Goal: Task Accomplishment & Management: Use online tool/utility

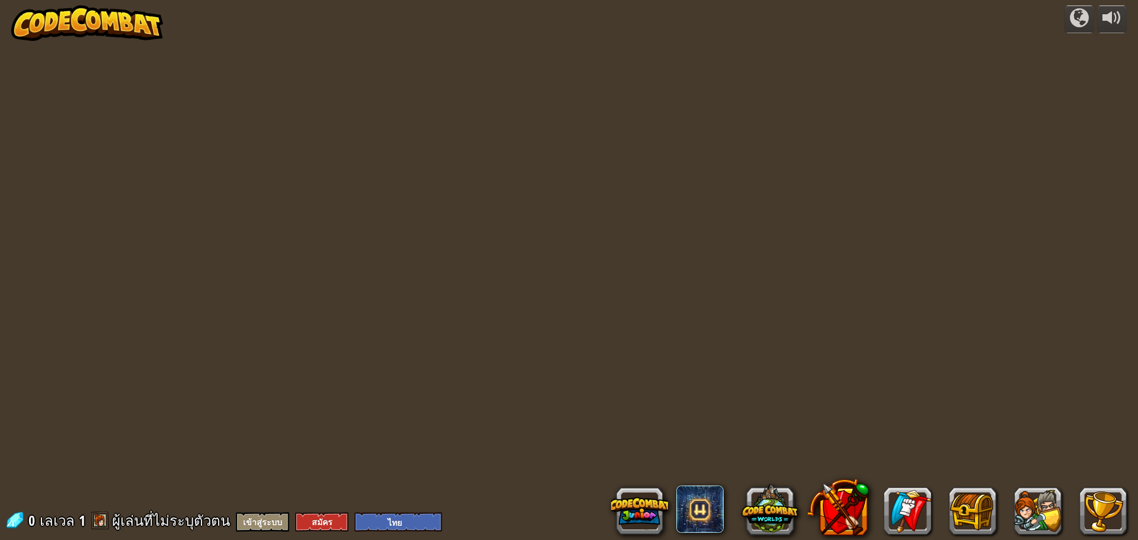
select select "th"
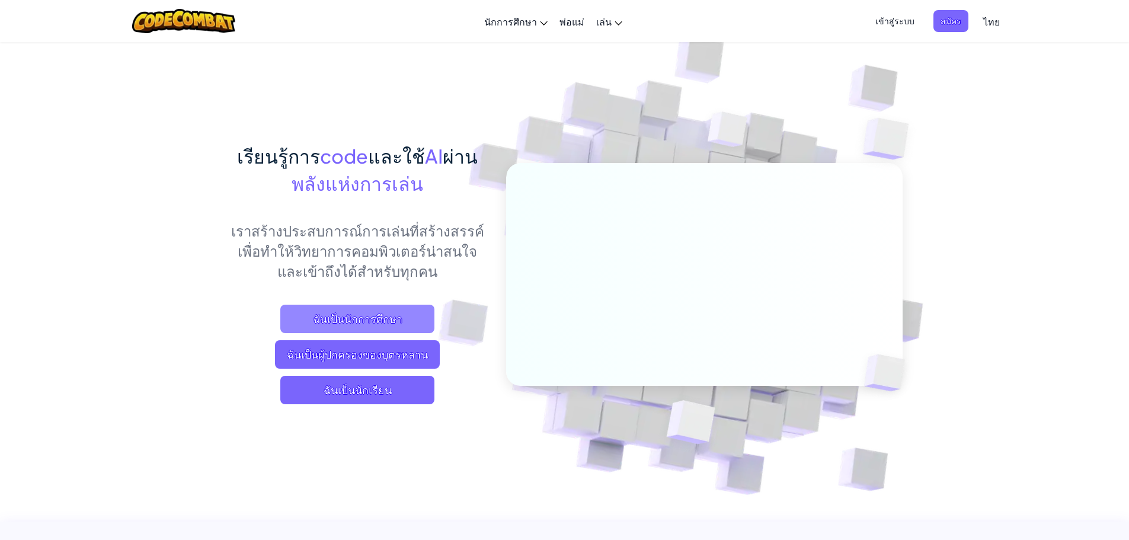
click at [387, 322] on span "ฉันเป็นนักการศึกษา" at bounding box center [357, 319] width 154 height 28
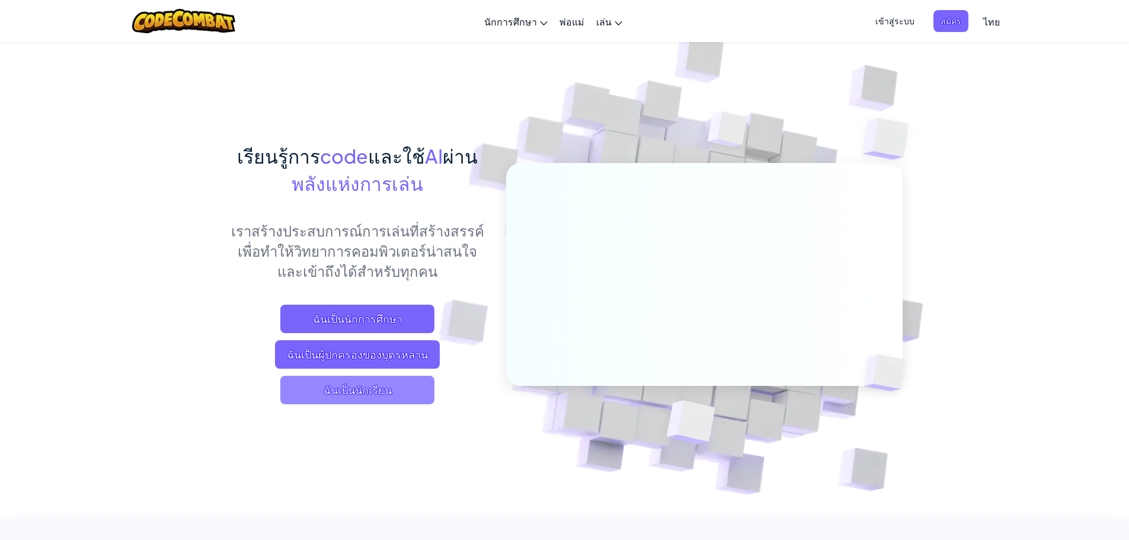
click at [340, 395] on span "ฉันเป็นนักเรียน" at bounding box center [357, 390] width 154 height 28
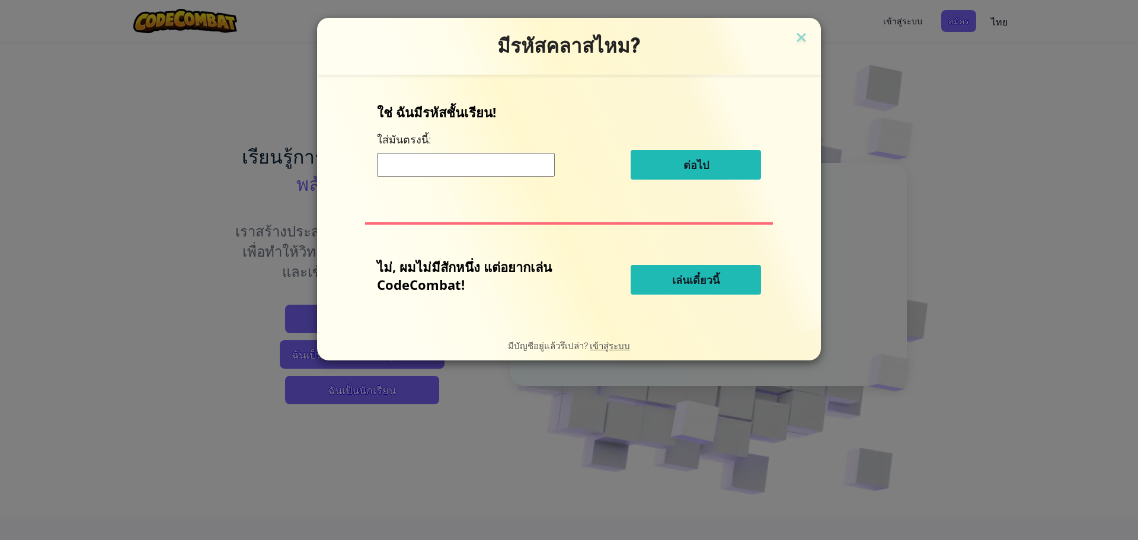
click at [459, 173] on input at bounding box center [466, 165] width 178 height 24
click at [647, 280] on button "เล่นเดี๋ยวนี้" at bounding box center [696, 280] width 130 height 30
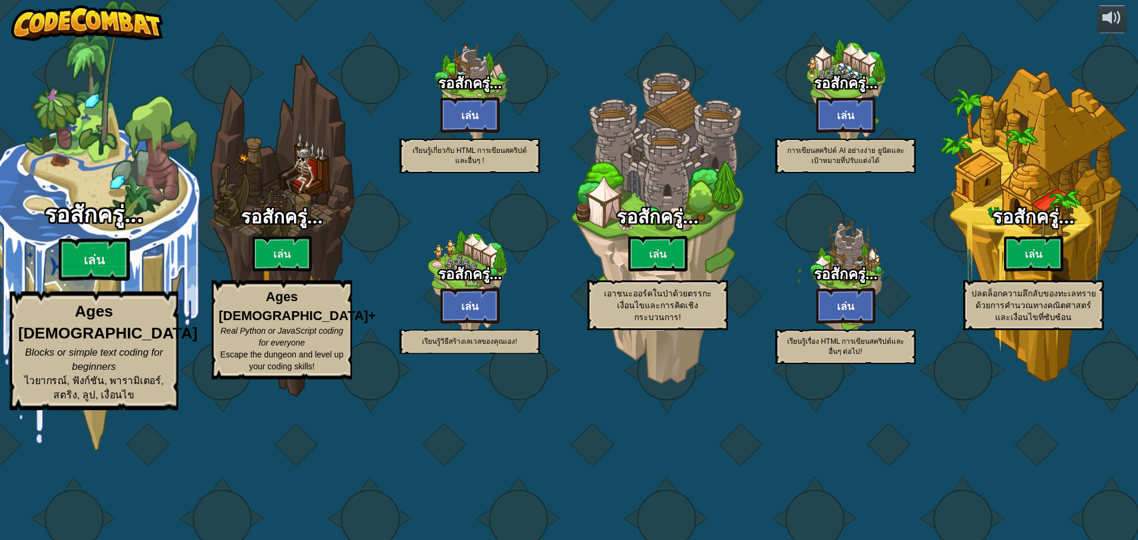
click at [65, 248] on div "รอสักครู่... เล่น Ages 5-8 Blocks or simple text coding for beginners ไวยากรณ์,…" at bounding box center [93, 225] width 225 height 451
select select "th"
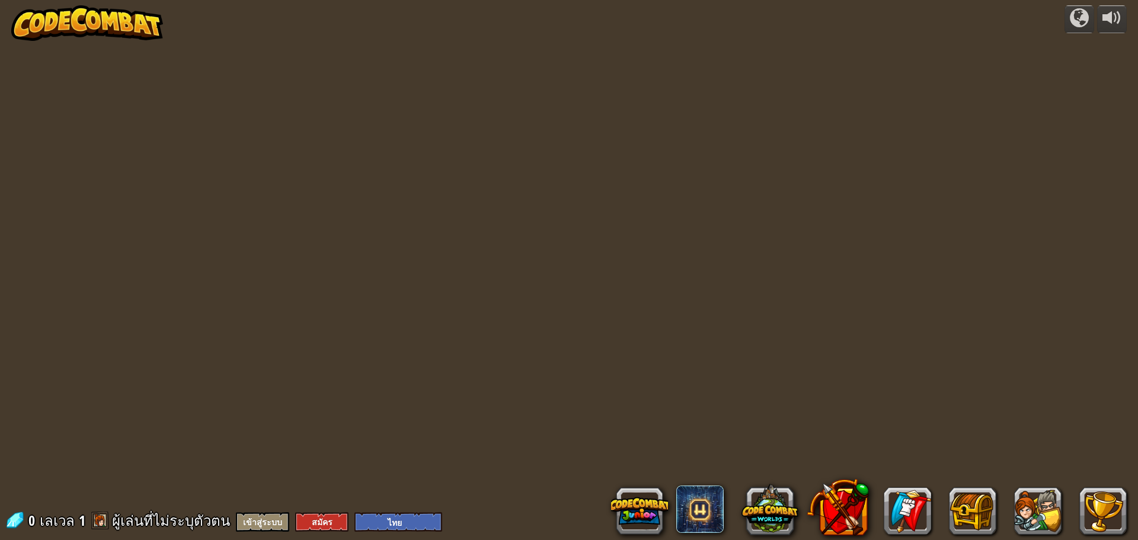
select select "th"
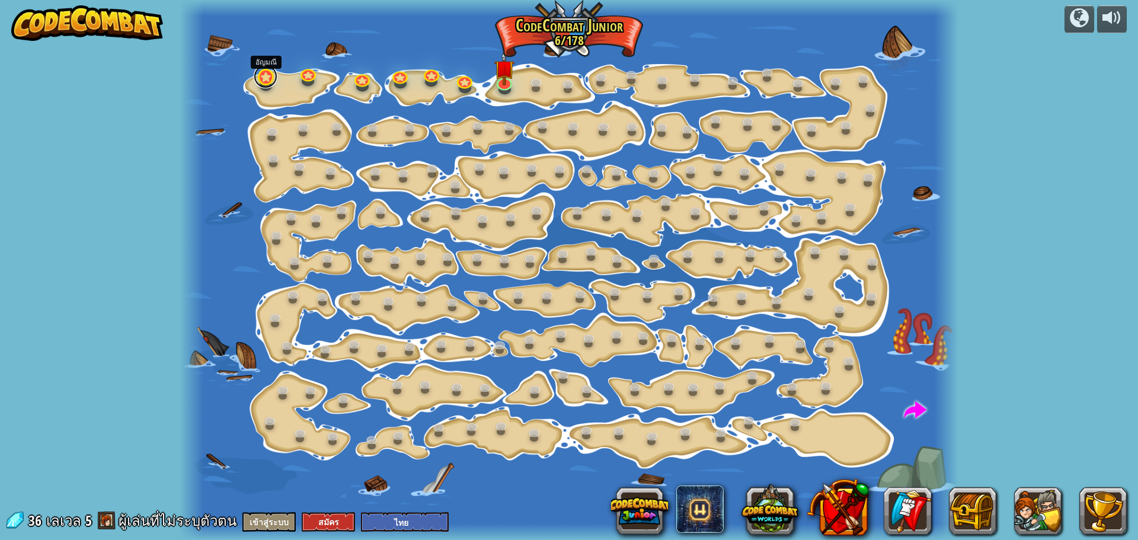
click at [263, 76] on link at bounding box center [266, 77] width 24 height 24
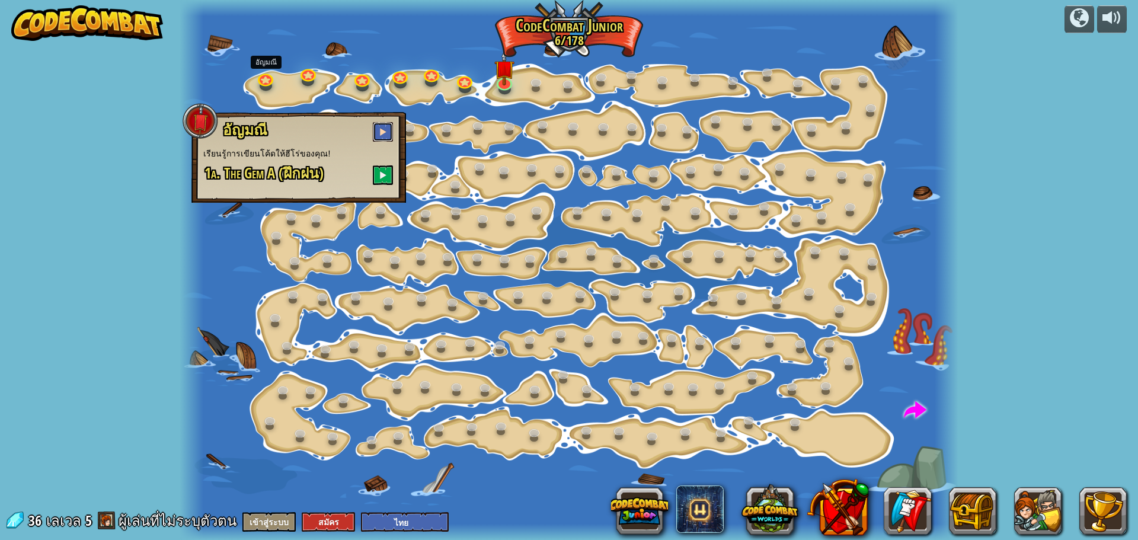
click at [378, 124] on button at bounding box center [383, 132] width 20 height 20
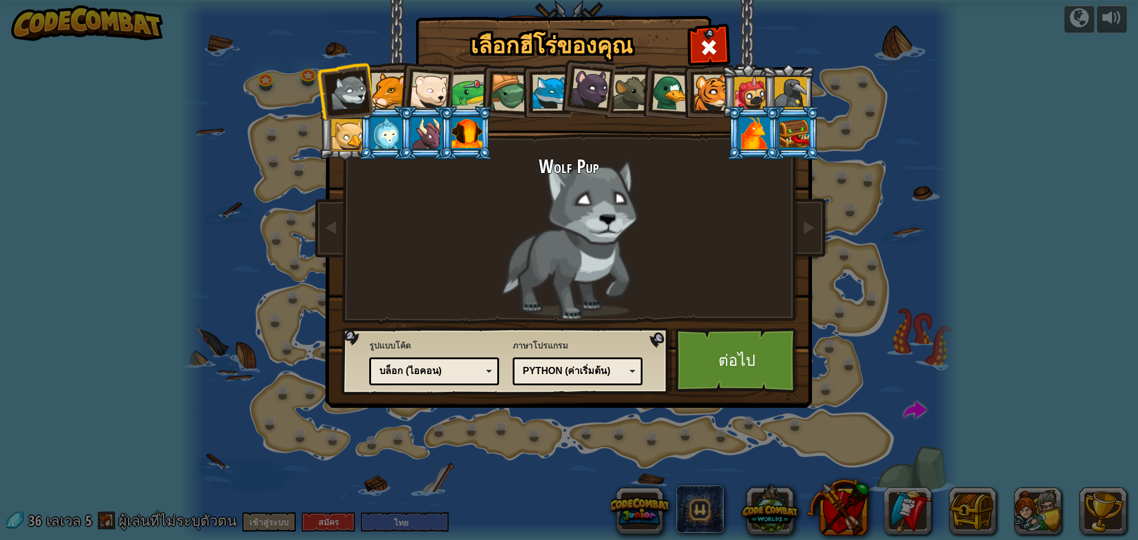
click at [452, 374] on div "บล็อก (ไอคอน)" at bounding box center [430, 372] width 103 height 14
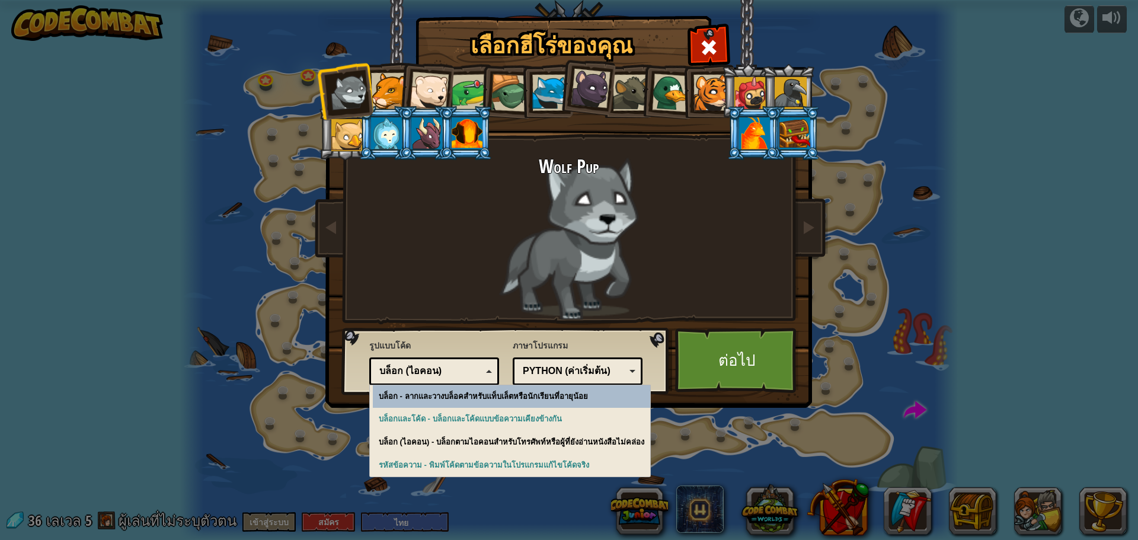
click at [530, 336] on div "รูปแบบโค้ด รหัสข้อความ บล็อกและโค้ด บล็อก บล็อก (ไอคอน) บล็อก (ไอคอน) บล็อก - ล…" at bounding box center [506, 361] width 321 height 60
